Goal: Learn about a topic

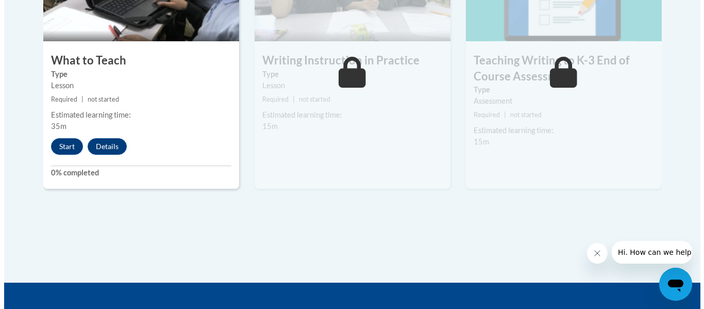
scroll to position [678, 0]
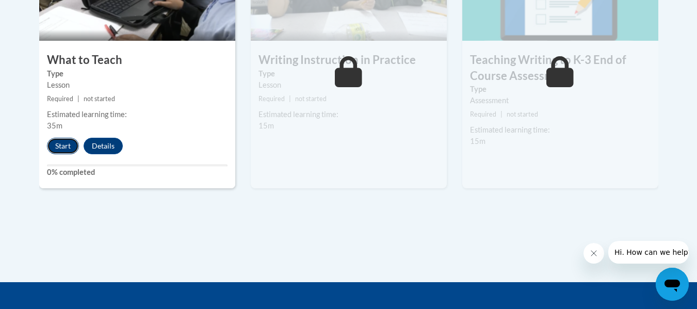
click at [60, 144] on button "Start" at bounding box center [63, 146] width 32 height 17
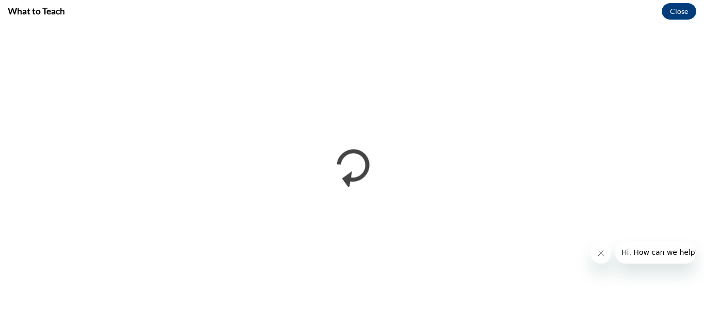
scroll to position [0, 0]
